Goal: Information Seeking & Learning: Learn about a topic

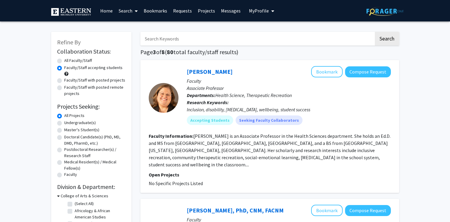
click at [108, 12] on link "Home" at bounding box center [106, 10] width 18 height 21
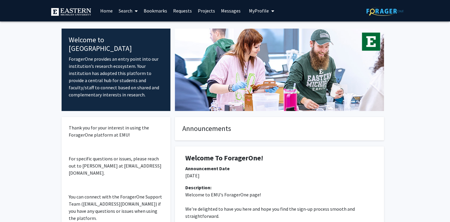
click at [125, 14] on link "Search" at bounding box center [127, 10] width 25 height 21
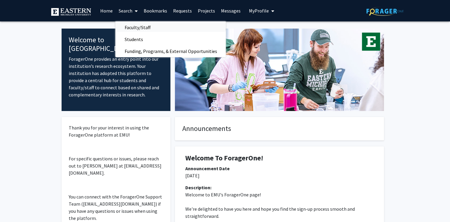
click at [136, 28] on span "Faculty/Staff" at bounding box center [137, 27] width 44 height 12
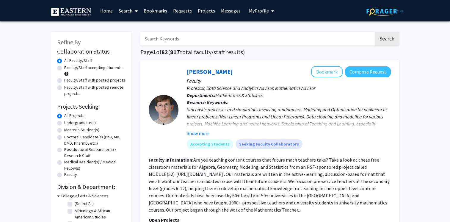
click at [100, 67] on label "Faculty/Staff accepting students" at bounding box center [93, 67] width 58 height 6
click at [68, 67] on input "Faculty/Staff accepting students" at bounding box center [66, 66] width 4 height 4
radio input "true"
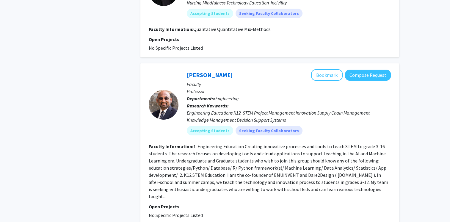
scroll to position [2234, 0]
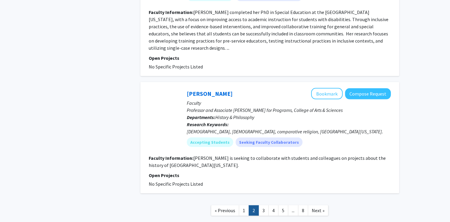
scroll to position [1267, 0]
click at [259, 205] on link "3" at bounding box center [263, 210] width 10 height 10
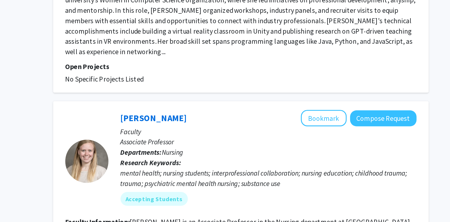
scroll to position [1440, 0]
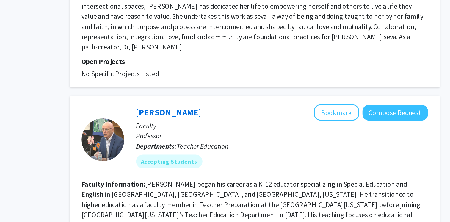
scroll to position [1359, 0]
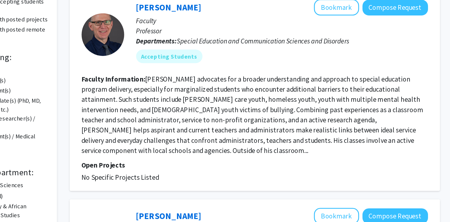
click at [282, 178] on p "Open Projects" at bounding box center [270, 181] width 242 height 7
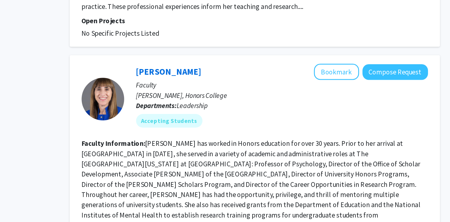
scroll to position [1056, 0]
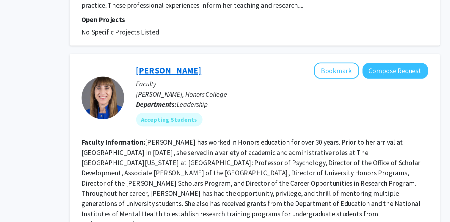
click at [210, 112] on link "[PERSON_NAME]" at bounding box center [210, 115] width 46 height 7
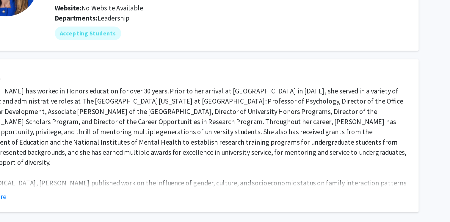
scroll to position [30, 0]
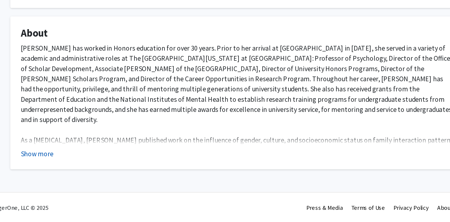
click at [90, 173] on button "Show more" at bounding box center [84, 173] width 23 height 7
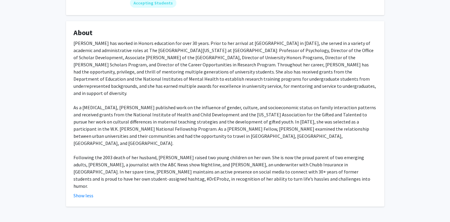
scroll to position [0, 0]
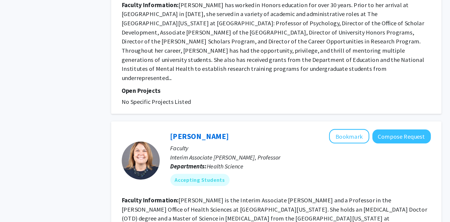
scroll to position [1245, 0]
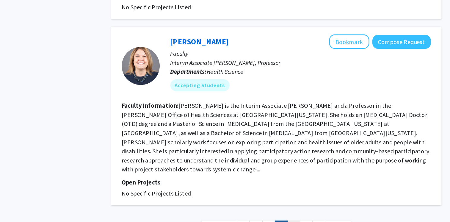
click at [281, 221] on link "6" at bounding box center [283, 226] width 10 height 10
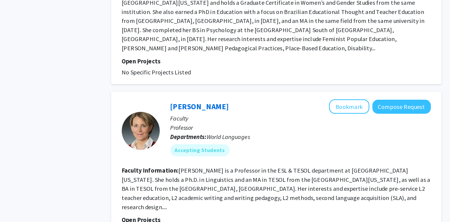
scroll to position [1245, 0]
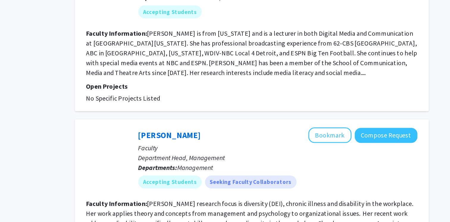
scroll to position [1202, 0]
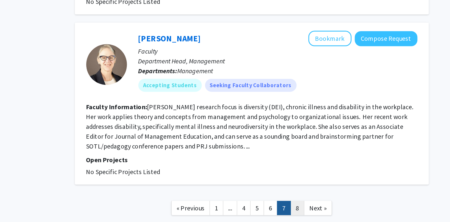
click at [304, 206] on link "8" at bounding box center [303, 211] width 10 height 10
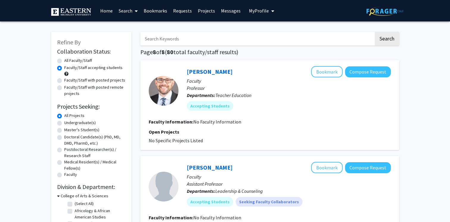
click at [132, 9] on span at bounding box center [134, 11] width 5 height 21
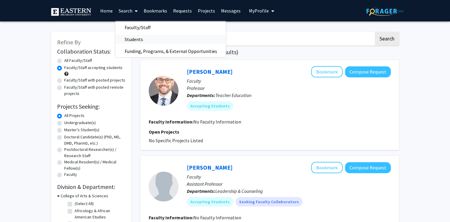
click at [125, 41] on span "Students" at bounding box center [133, 39] width 36 height 12
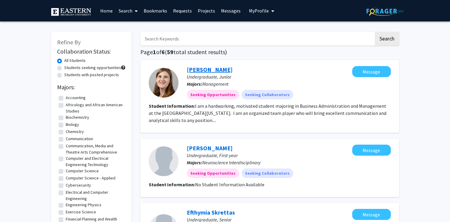
click at [200, 69] on link "[PERSON_NAME]" at bounding box center [210, 69] width 46 height 7
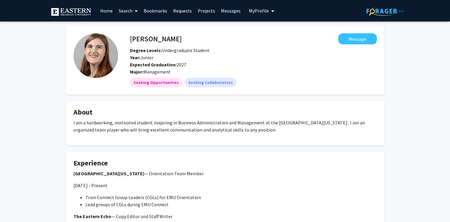
scroll to position [73, 0]
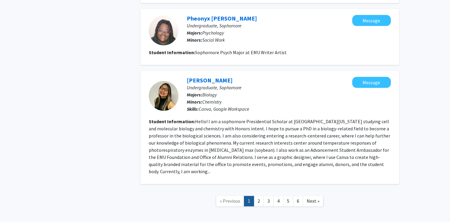
scroll to position [682, 0]
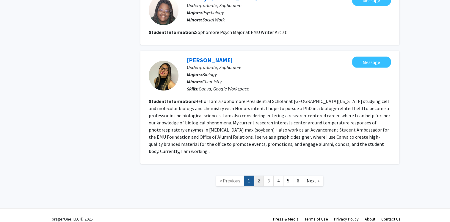
click at [262, 175] on link "2" at bounding box center [258, 180] width 10 height 10
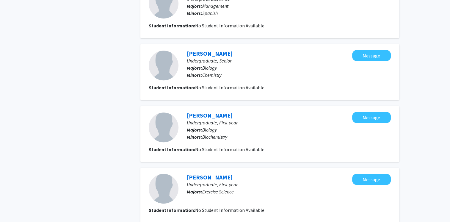
scroll to position [607, 0]
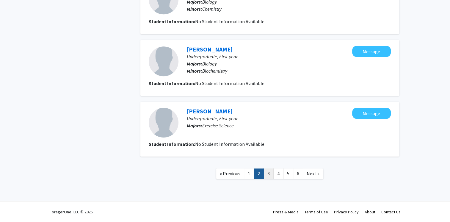
click at [270, 175] on link "3" at bounding box center [268, 173] width 10 height 10
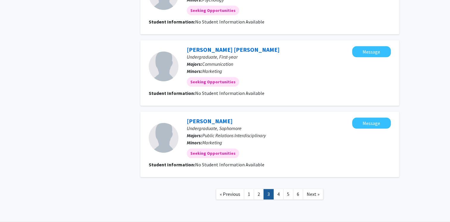
scroll to position [560, 0]
click at [280, 196] on link "4" at bounding box center [278, 193] width 10 height 10
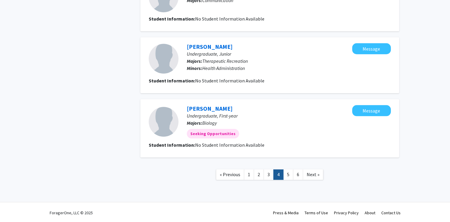
scroll to position [534, 0]
click at [287, 175] on link "5" at bounding box center [288, 174] width 10 height 10
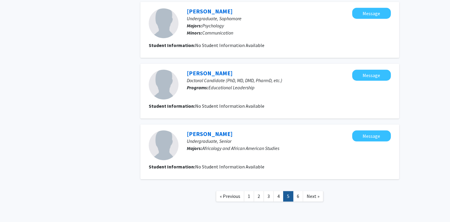
scroll to position [511, 0]
click at [296, 192] on link "6" at bounding box center [298, 195] width 10 height 10
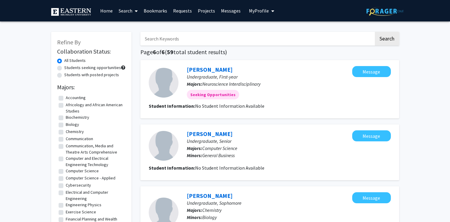
click at [265, 14] on button "My Profile" at bounding box center [261, 10] width 29 height 21
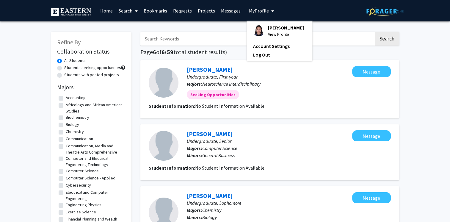
click at [262, 53] on link "Log Out" at bounding box center [279, 54] width 53 height 7
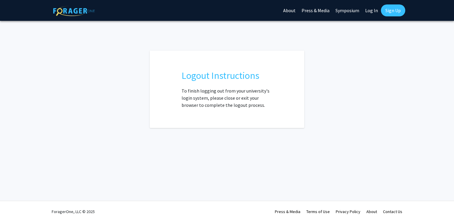
click at [374, 9] on link "Log In" at bounding box center [371, 10] width 19 height 21
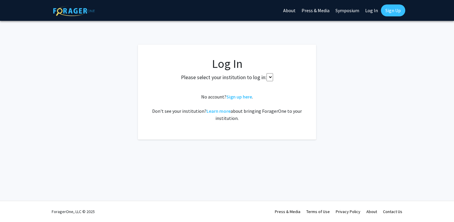
select select
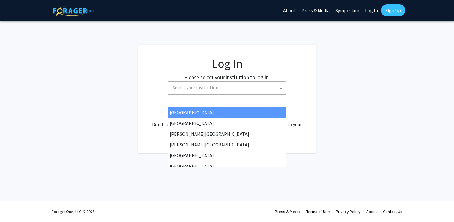
click at [233, 93] on span "Select your institution" at bounding box center [228, 87] width 116 height 12
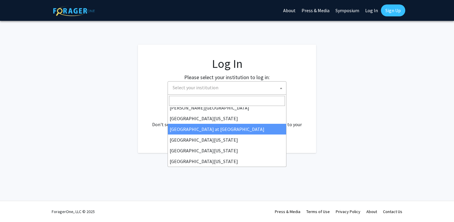
scroll to position [208, 0]
